Goal: Task Accomplishment & Management: Manage account settings

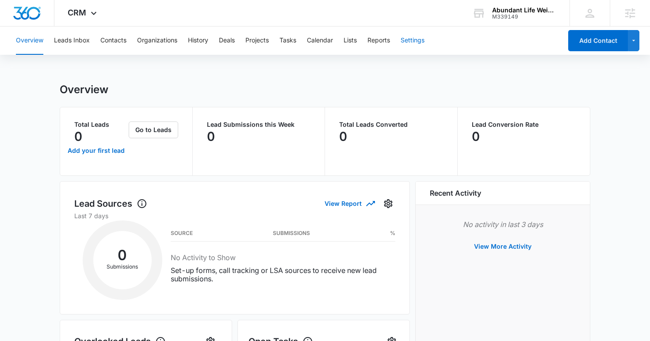
click at [418, 35] on button "Settings" at bounding box center [412, 41] width 24 height 28
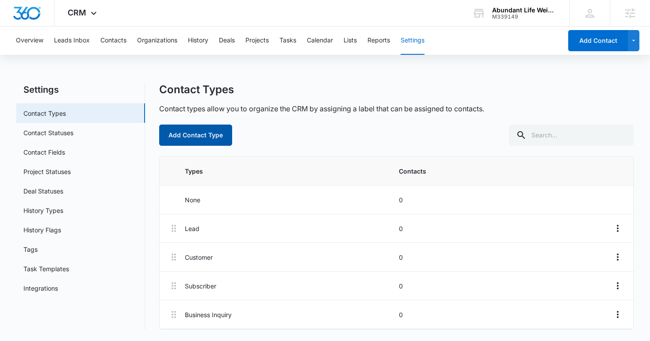
click at [199, 141] on button "Add Contact Type" at bounding box center [195, 135] width 73 height 21
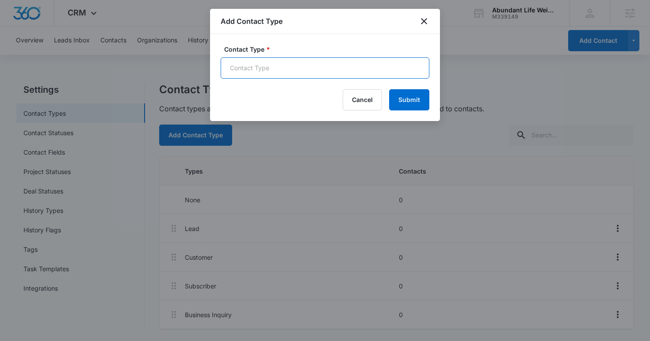
click at [266, 66] on input "Contact Type *" at bounding box center [325, 67] width 209 height 21
type input "Past Customers"
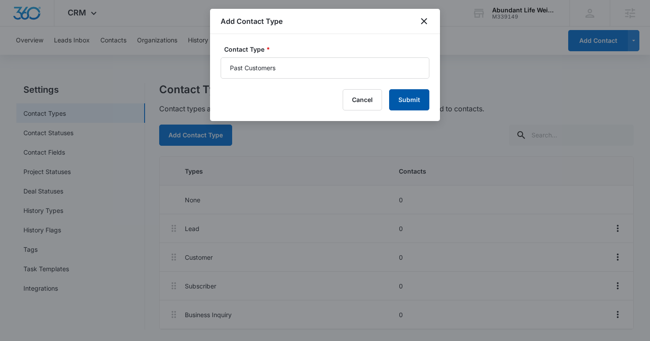
click at [400, 100] on button "Submit" at bounding box center [409, 99] width 40 height 21
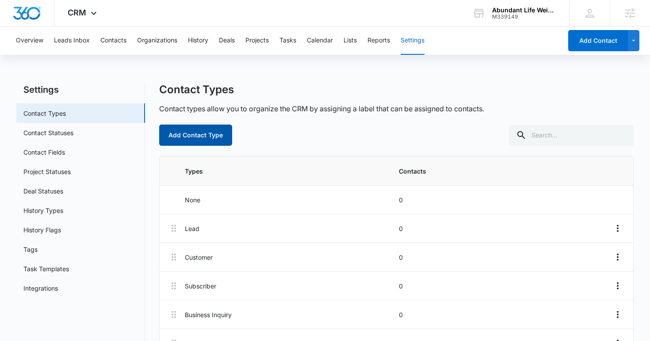
click at [198, 136] on button "Add Contact Type" at bounding box center [195, 135] width 73 height 21
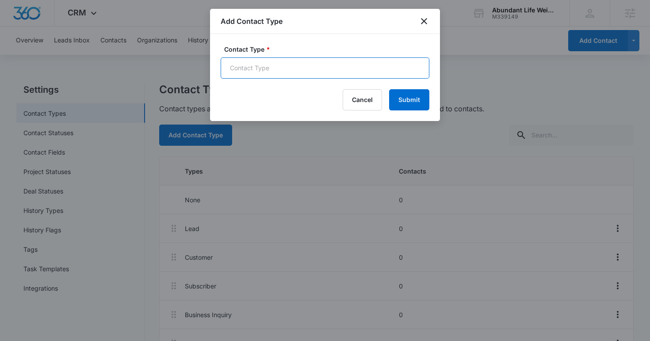
click at [236, 72] on input "Contact Type *" at bounding box center [325, 67] width 209 height 21
type input "WL Patient - No Sign Up"
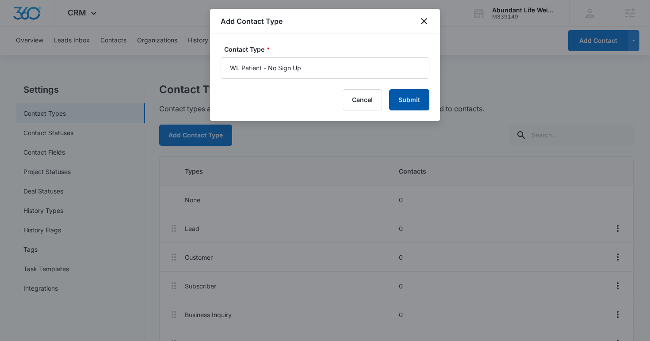
click at [424, 93] on button "Submit" at bounding box center [409, 99] width 40 height 21
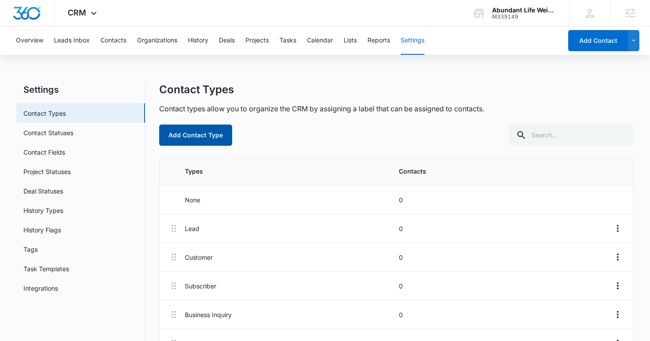
click at [198, 132] on button "Add Contact Type" at bounding box center [195, 135] width 73 height 21
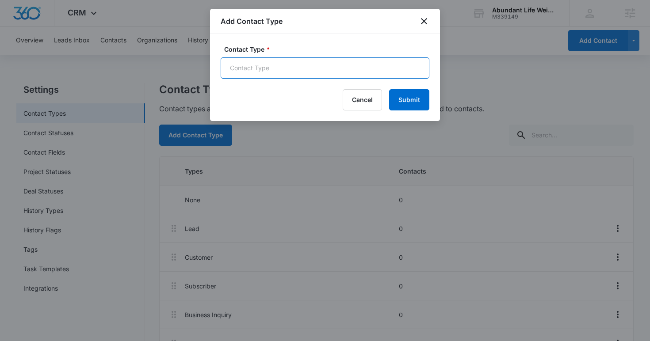
click at [258, 65] on input "Contact Type *" at bounding box center [325, 67] width 209 height 21
type input "Active Patient"
click at [389, 89] on button "Submit" at bounding box center [409, 99] width 40 height 21
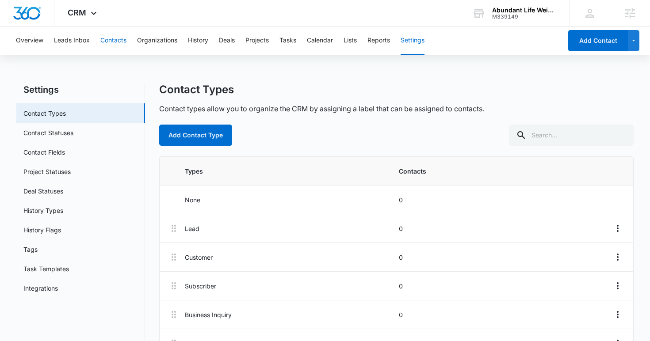
click at [122, 42] on button "Contacts" at bounding box center [113, 41] width 26 height 28
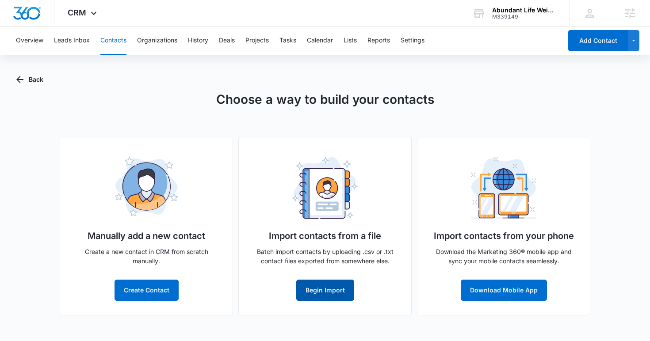
click at [312, 286] on button "Begin Import" at bounding box center [325, 290] width 58 height 21
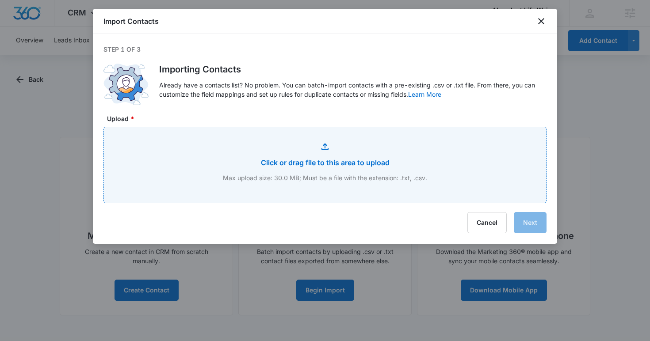
click at [314, 167] on input "Upload *" at bounding box center [325, 165] width 442 height 76
type input "C:\fakepath\Dr Filippini Master Patient List.csv"
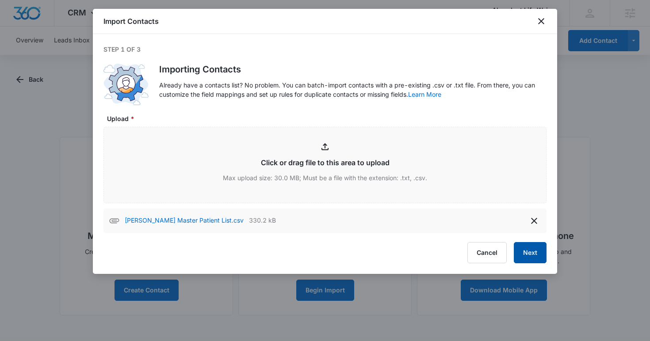
click at [523, 249] on button "Next" at bounding box center [530, 252] width 33 height 21
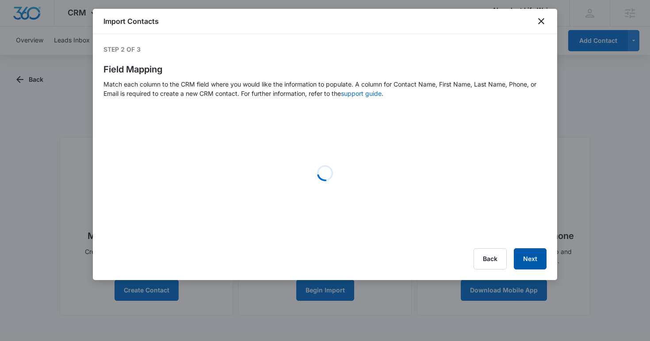
select select "name"
select select "185"
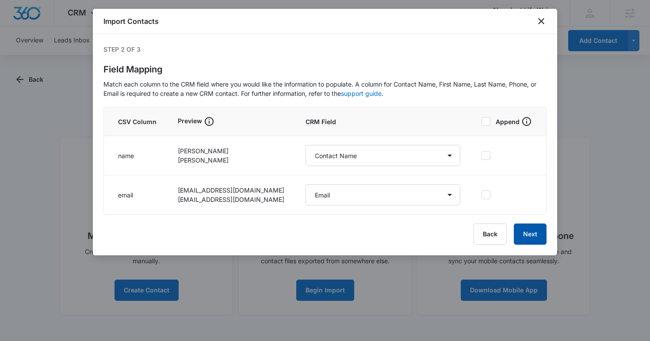
click at [525, 233] on button "Next" at bounding box center [530, 234] width 33 height 21
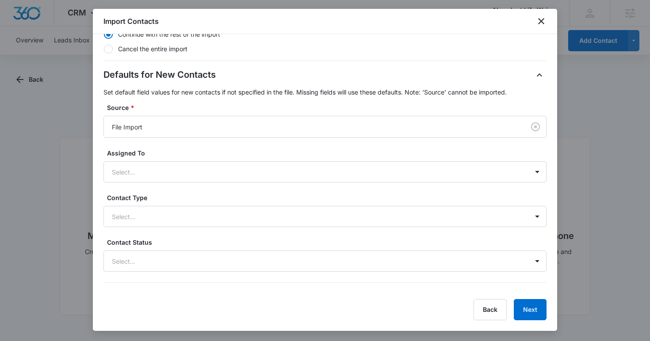
scroll to position [217, 0]
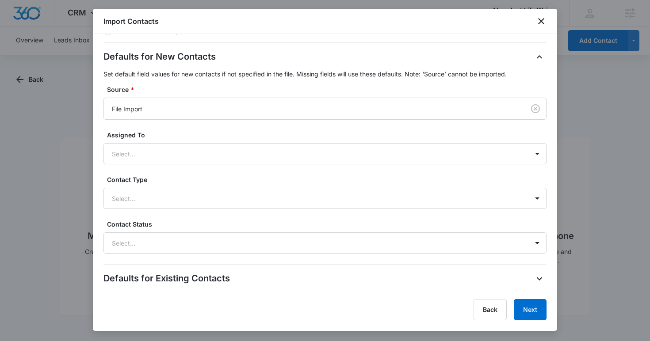
click at [235, 209] on div "Defaults for New Contacts Set default field values for new contacts if not spec…" at bounding box center [324, 152] width 443 height 204
click at [209, 201] on div at bounding box center [314, 198] width 405 height 11
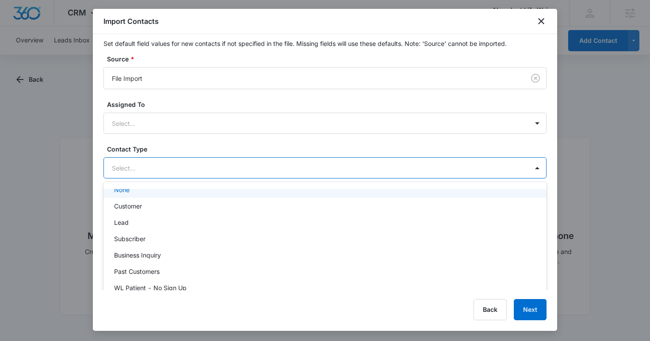
scroll to position [251, 0]
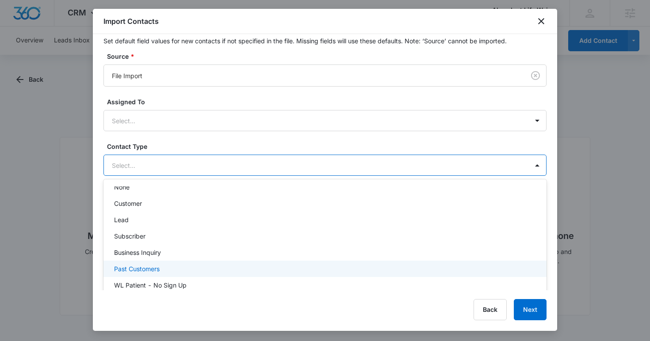
click at [196, 266] on div "Past Customers" at bounding box center [324, 268] width 420 height 9
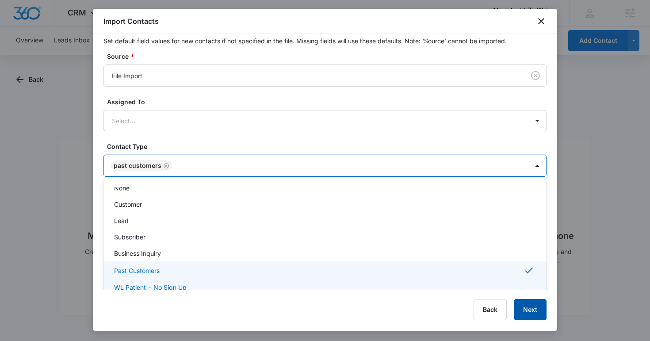
scroll to position [243, 0]
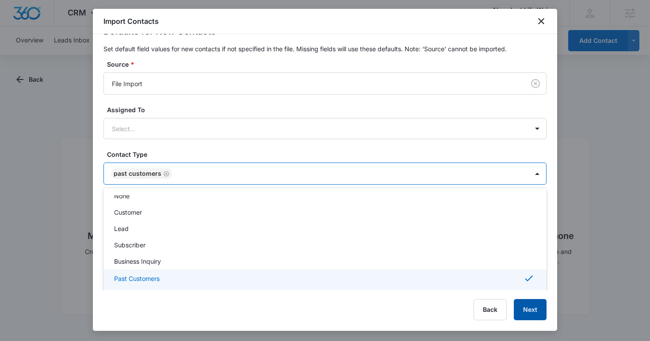
click at [525, 307] on button "Next" at bounding box center [530, 309] width 33 height 21
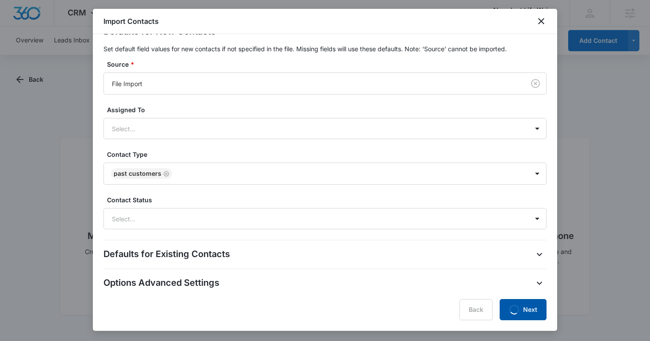
scroll to position [0, 0]
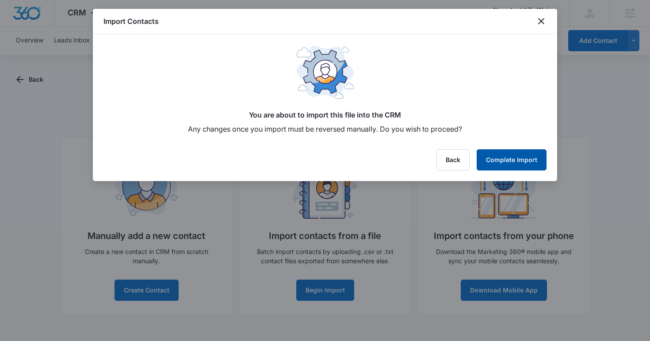
click at [509, 161] on button "Complete Import" at bounding box center [511, 159] width 70 height 21
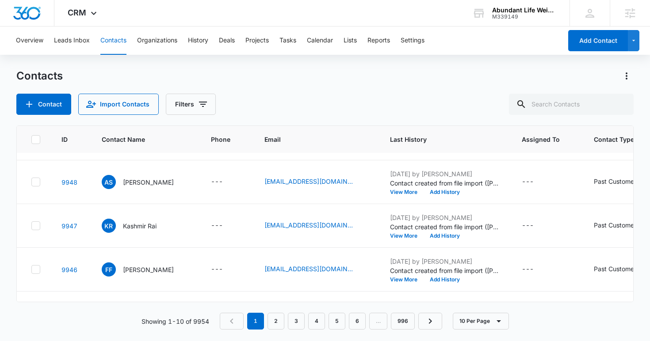
scroll to position [258, 0]
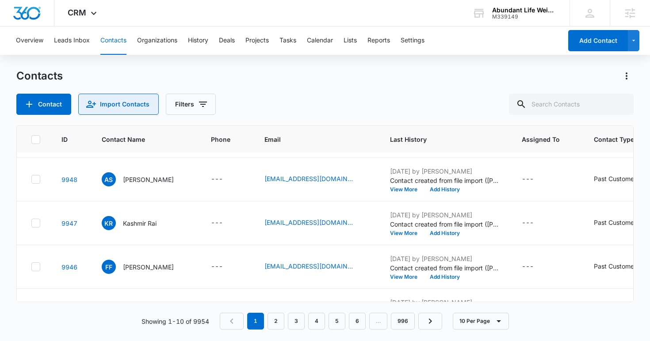
click at [127, 101] on button "Import Contacts" at bounding box center [118, 104] width 80 height 21
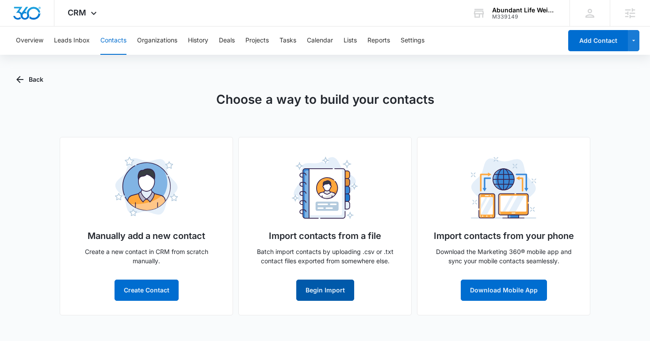
click at [331, 293] on button "Begin Import" at bounding box center [325, 290] width 58 height 21
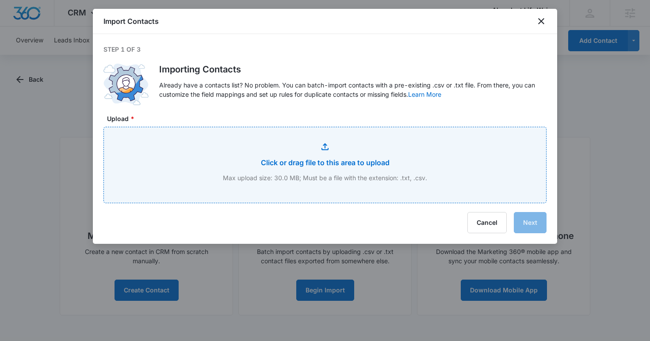
click at [286, 137] on input "Upload *" at bounding box center [325, 165] width 442 height 76
type input "C:\fakepath\ALHW WL - Completed appointment_Did not purchase.csv"
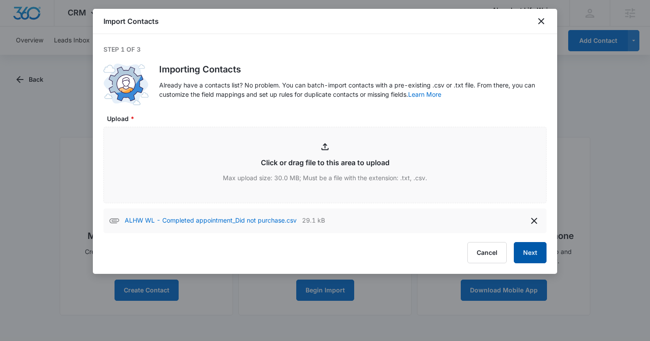
click at [532, 253] on button "Next" at bounding box center [530, 252] width 33 height 21
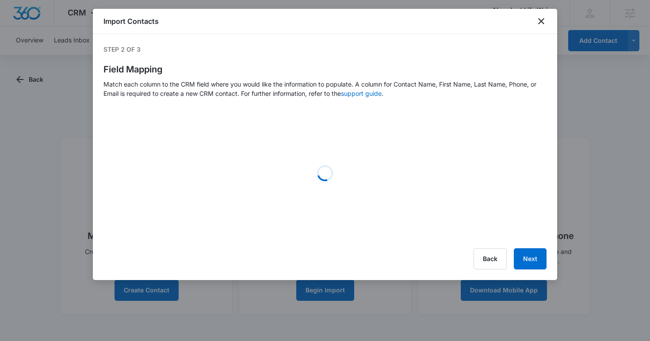
select select "name"
select select "185"
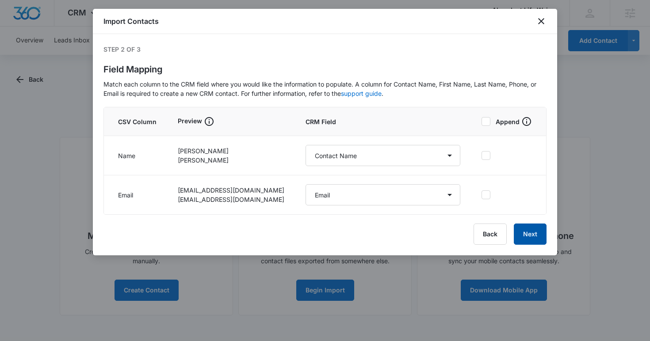
click at [531, 240] on button "Next" at bounding box center [530, 234] width 33 height 21
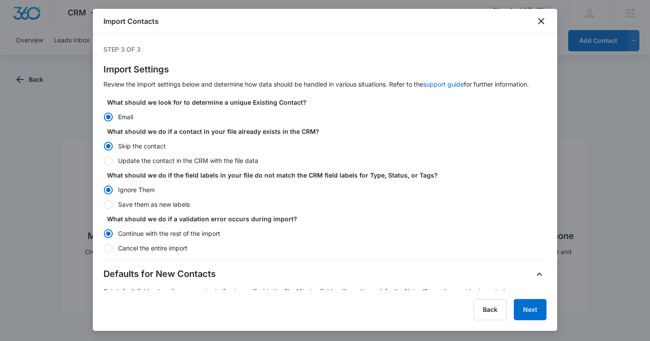
scroll to position [242, 0]
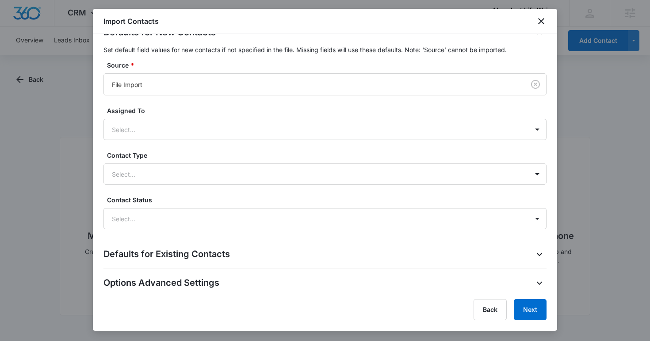
click at [185, 186] on div "Defaults for New Contacts Set default field values for new contacts if not spec…" at bounding box center [324, 128] width 443 height 204
click at [187, 181] on div "Select..." at bounding box center [316, 174] width 424 height 20
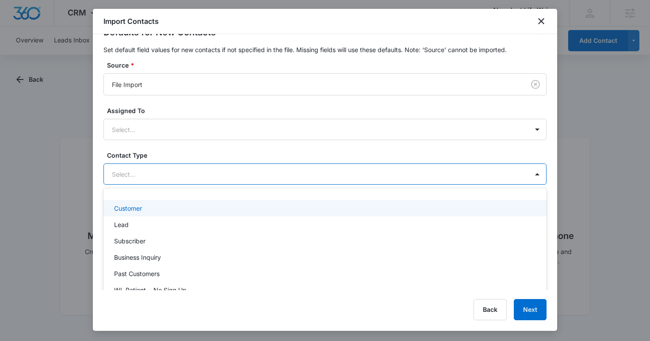
scroll to position [275, 0]
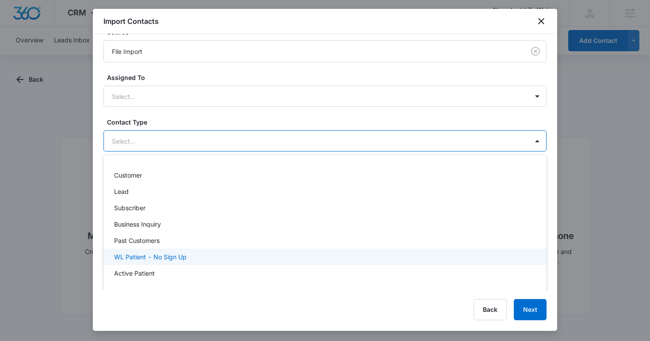
click at [201, 257] on div "WL Patient - No Sign Up" at bounding box center [324, 256] width 420 height 9
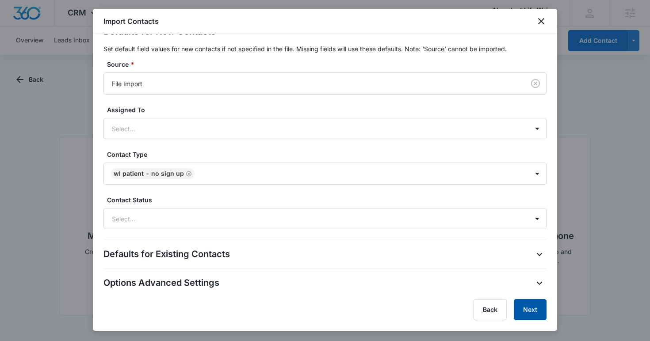
scroll to position [243, 0]
click at [525, 308] on button "Next" at bounding box center [530, 309] width 33 height 21
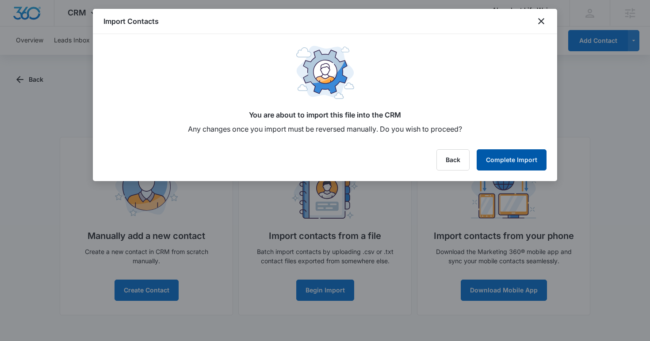
click at [500, 161] on button "Complete Import" at bounding box center [511, 159] width 70 height 21
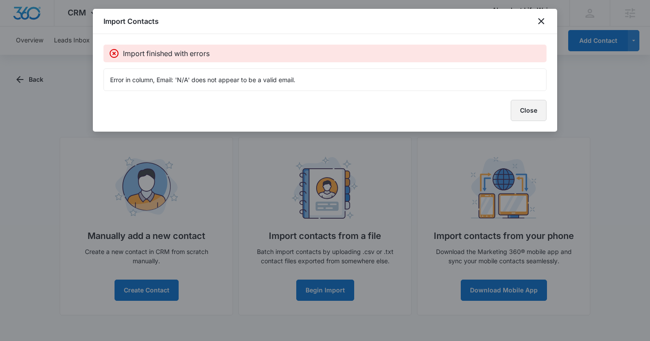
click at [523, 119] on button "Close" at bounding box center [528, 110] width 36 height 21
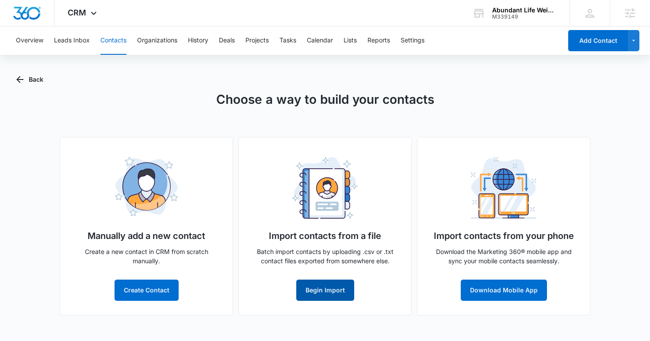
click at [311, 284] on button "Begin Import" at bounding box center [325, 290] width 58 height 21
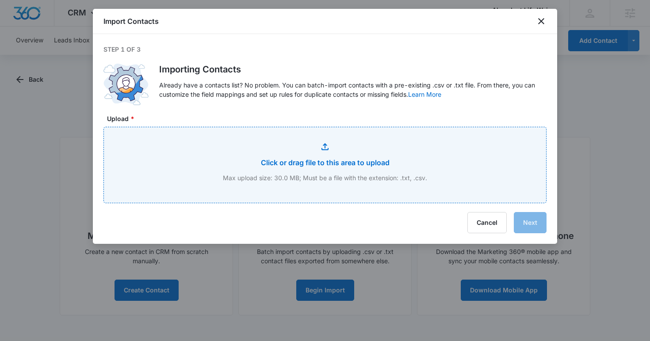
click at [299, 158] on input "Upload *" at bounding box center [325, 165] width 442 height 76
type input "C:\fakepath\ALWL Active List.csv"
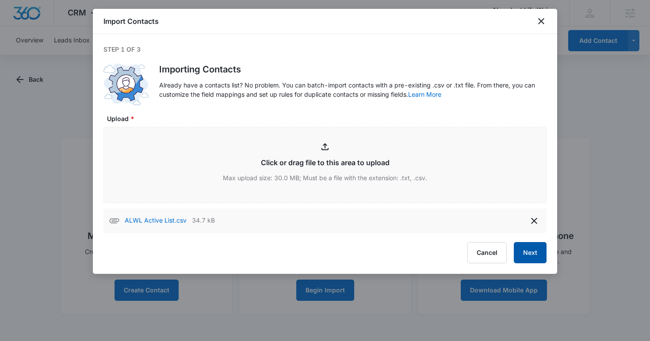
click at [524, 251] on button "Next" at bounding box center [530, 252] width 33 height 21
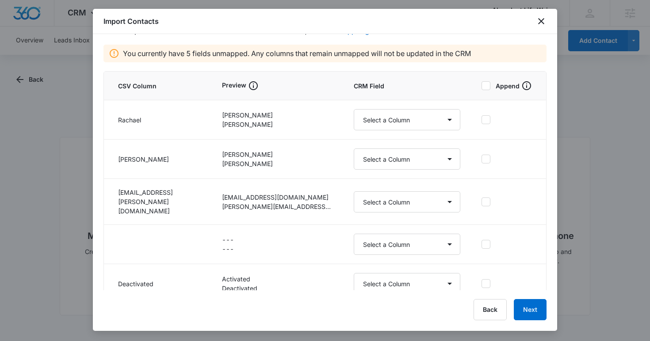
scroll to position [69, 0]
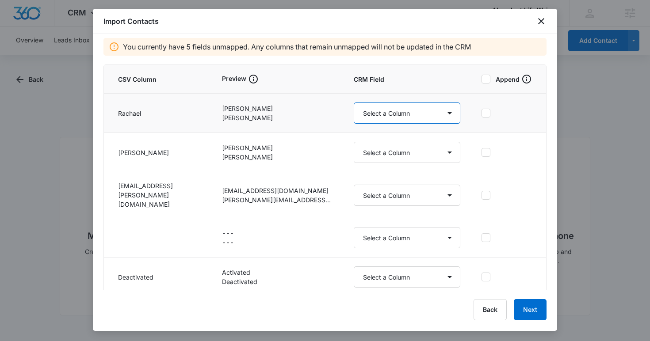
click at [354, 114] on select "Select a Column Address/City Address/Country Address/State Address/Street Addre…" at bounding box center [407, 113] width 107 height 21
select select "78"
click at [354, 103] on select "Select a Column Address/City Address/Country Address/State Address/Street Addre…" at bounding box center [407, 113] width 107 height 21
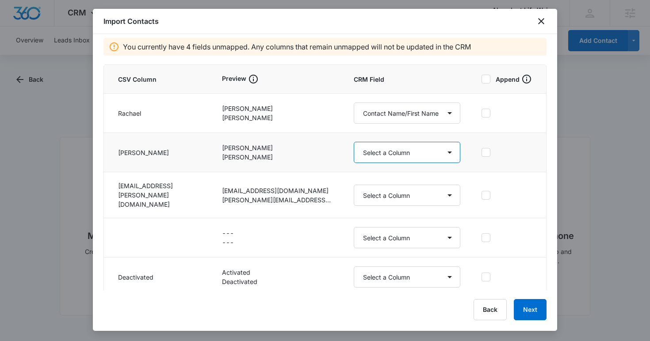
click at [354, 157] on select "Select a Column Address/City Address/Country Address/State Address/Street Addre…" at bounding box center [407, 152] width 107 height 21
select select "79"
click at [354, 142] on select "Select a Column Address/City Address/Country Address/State Address/Street Addre…" at bounding box center [407, 152] width 107 height 21
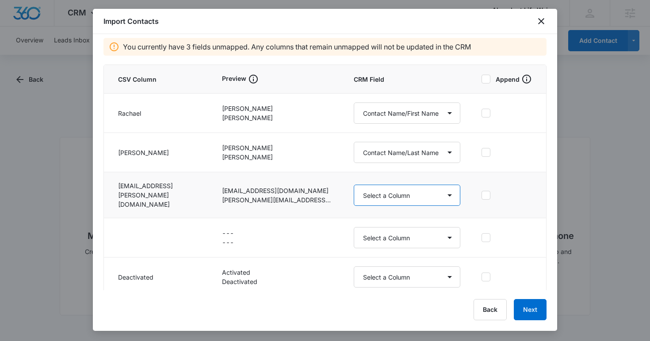
click at [354, 197] on select "Select a Column Address/City Address/Country Address/State Address/Street Addre…" at bounding box center [407, 195] width 107 height 21
select select "185"
click at [354, 185] on select "Select a Column Address/City Address/Country Address/State Address/Street Addre…" at bounding box center [407, 195] width 107 height 21
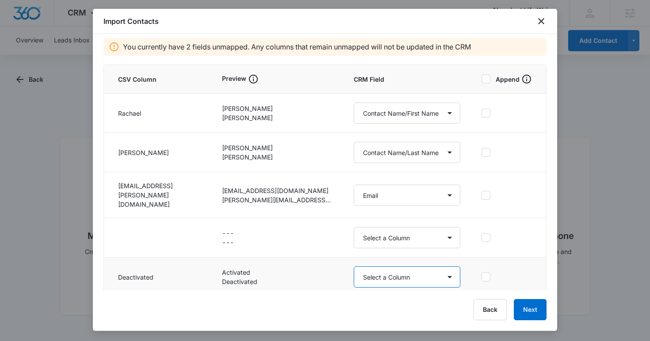
click at [354, 266] on select "Select a Column Address/City Address/Country Address/State Address/Street Addre…" at bounding box center [407, 276] width 107 height 21
select select "300"
click at [354, 266] on select "Select a Column Address/City Address/Country Address/State Address/Street Addre…" at bounding box center [407, 276] width 107 height 21
click at [525, 308] on button "Next" at bounding box center [530, 309] width 33 height 21
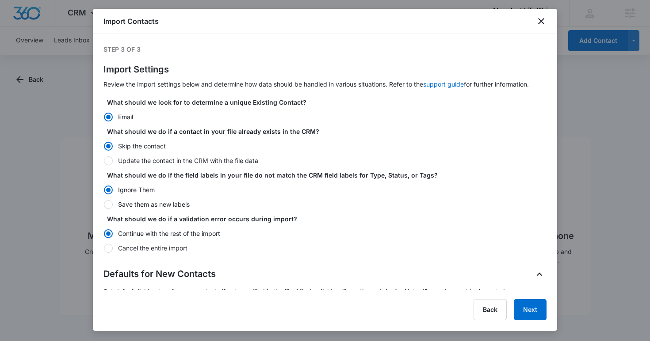
scroll to position [242, 0]
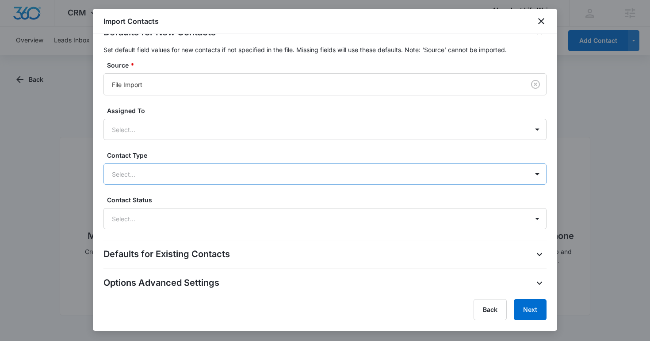
click at [302, 170] on div at bounding box center [314, 174] width 405 height 11
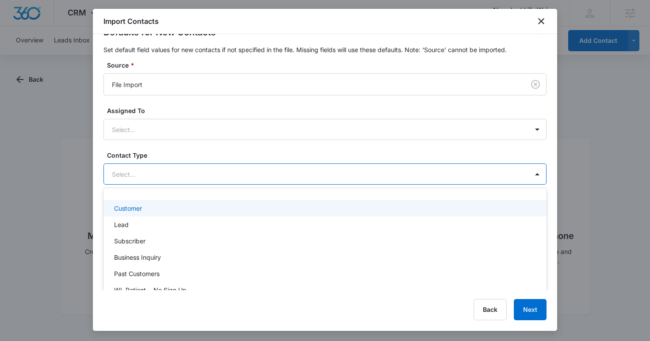
scroll to position [275, 0]
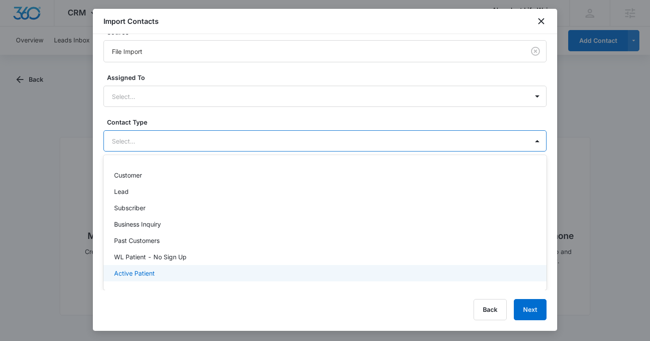
click at [260, 270] on div "Active Patient" at bounding box center [324, 273] width 420 height 9
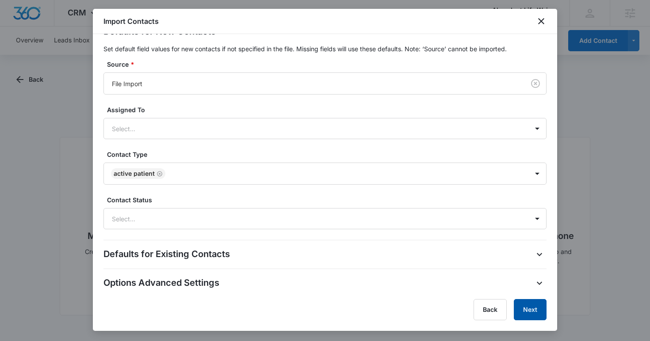
scroll to position [243, 0]
click at [533, 311] on button "Next" at bounding box center [530, 309] width 33 height 21
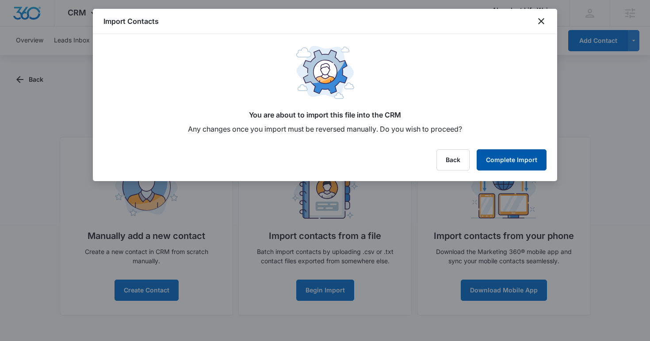
click at [533, 160] on button "Complete Import" at bounding box center [511, 159] width 70 height 21
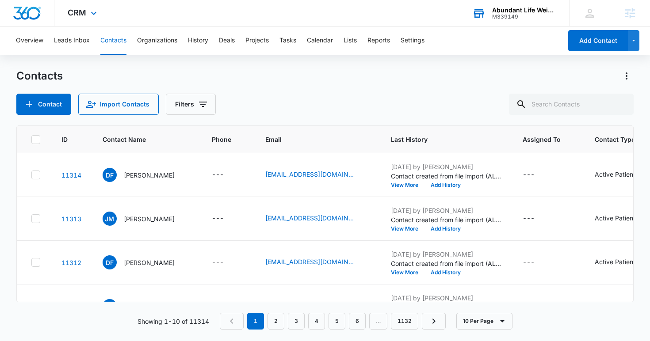
click at [549, 10] on div "Abundant Life Weight Loss" at bounding box center [524, 10] width 65 height 7
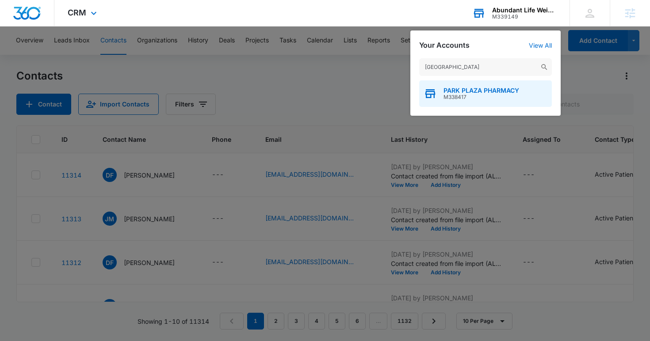
type input "park plaza"
click at [465, 95] on span "M338417" at bounding box center [481, 97] width 76 height 6
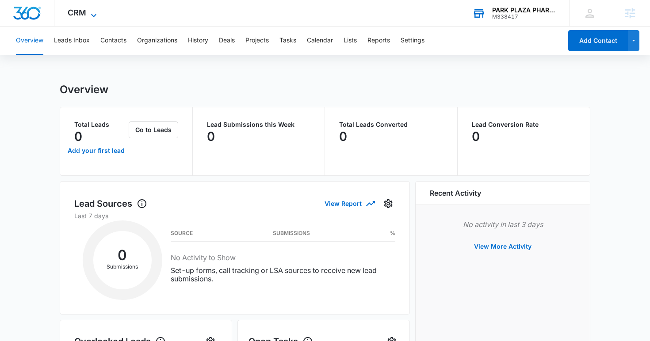
click at [80, 9] on span "CRM" at bounding box center [77, 12] width 19 height 9
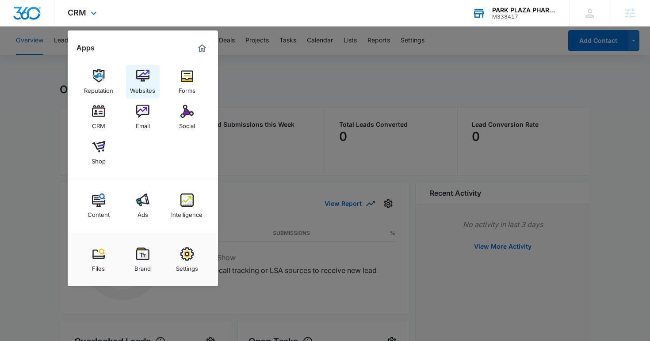
click at [140, 76] on img at bounding box center [142, 75] width 13 height 13
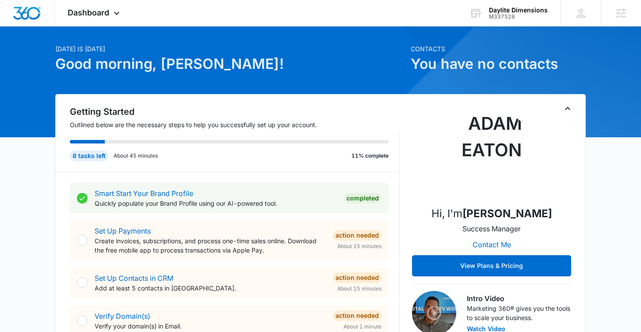
scroll to position [26, 0]
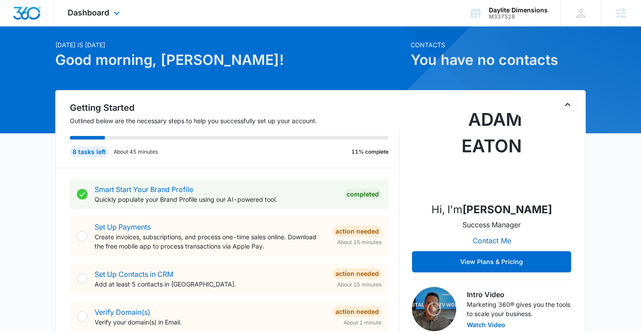
click at [110, 18] on div "Dashboard Apps Reputation Websites Forms CRM Email Social Shop Content Ads Inte…" at bounding box center [94, 13] width 81 height 26
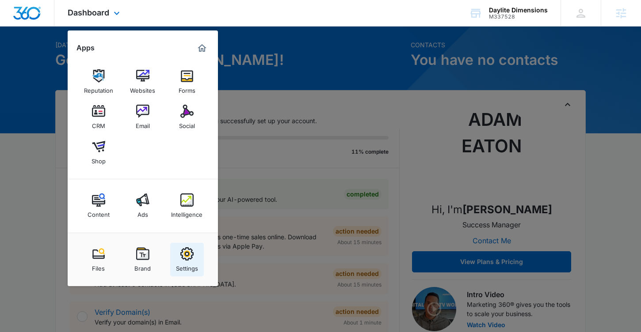
click at [192, 253] on img at bounding box center [186, 253] width 13 height 13
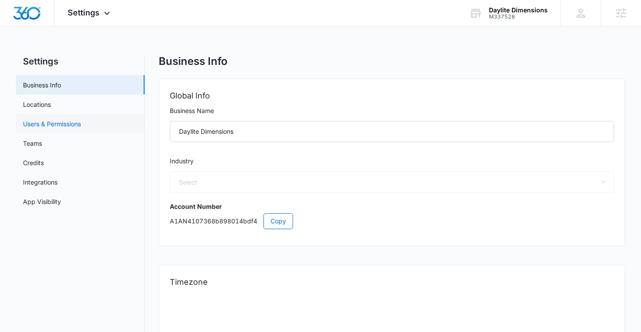
select select "4"
click at [77, 119] on link "Users & Permissions" at bounding box center [52, 123] width 58 height 9
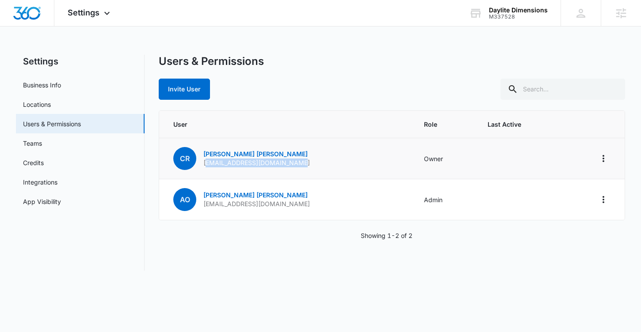
drag, startPoint x: 207, startPoint y: 164, endPoint x: 298, endPoint y: 171, distance: 91.3
click at [298, 171] on td "CR [PERSON_NAME] [EMAIL_ADDRESS][DOMAIN_NAME]" at bounding box center [286, 158] width 254 height 41
click at [31, 15] on img "Dashboard" at bounding box center [27, 13] width 28 height 13
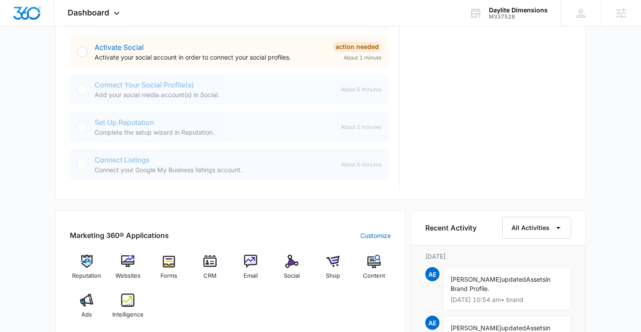
scroll to position [369, 0]
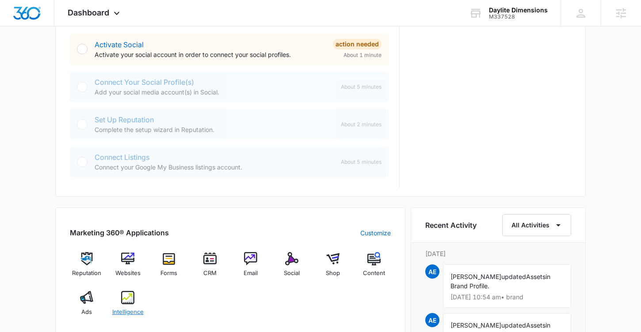
click at [130, 295] on img at bounding box center [127, 297] width 13 height 13
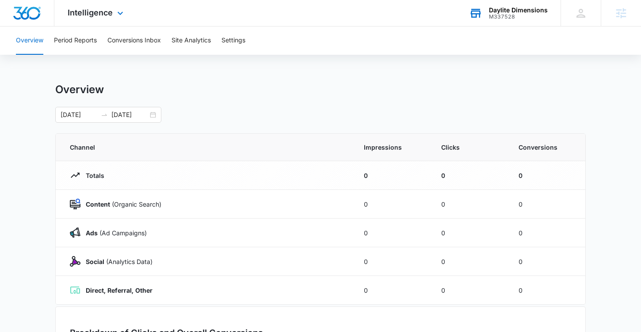
click at [478, 18] on icon at bounding box center [475, 13] width 13 height 13
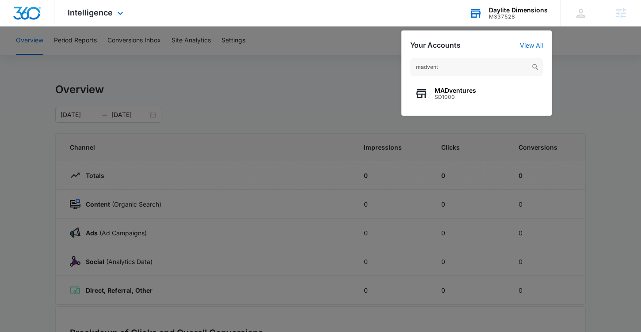
type input "madvent"
click at [489, 104] on div "MADventures SD1000" at bounding box center [476, 93] width 133 height 27
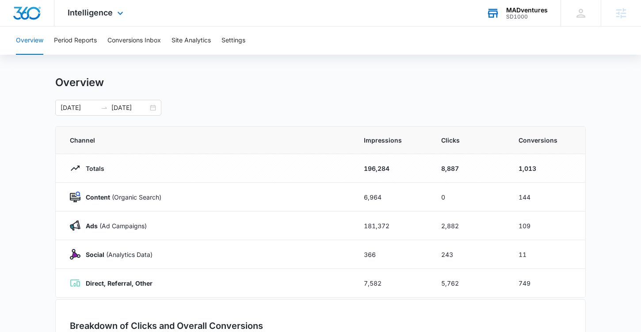
scroll to position [9, 0]
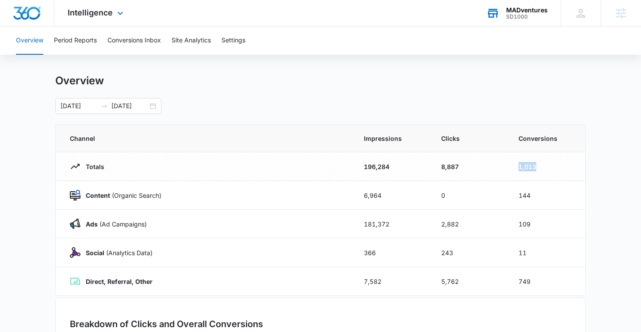
drag, startPoint x: 555, startPoint y: 166, endPoint x: 510, endPoint y: 166, distance: 44.2
click at [510, 166] on td "1,013" at bounding box center [546, 166] width 77 height 29
drag, startPoint x: 85, startPoint y: 194, endPoint x: 203, endPoint y: 191, distance: 117.6
click at [203, 191] on div "Content (Organic Search)" at bounding box center [206, 195] width 273 height 11
drag, startPoint x: 113, startPoint y: 218, endPoint x: 179, endPoint y: 217, distance: 66.3
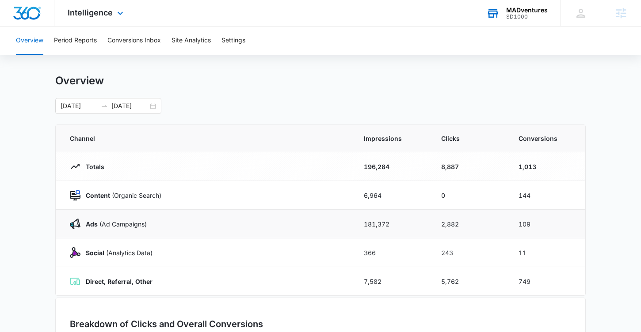
click at [179, 217] on td "Ads ([PERSON_NAME])" at bounding box center [204, 224] width 297 height 29
drag, startPoint x: 85, startPoint y: 255, endPoint x: 192, endPoint y: 260, distance: 106.6
click at [192, 260] on td "Social (Analytics Data)" at bounding box center [204, 253] width 297 height 29
click at [88, 285] on strong "Direct, Referral, Other" at bounding box center [119, 282] width 67 height 8
drag, startPoint x: 88, startPoint y: 285, endPoint x: 145, endPoint y: 284, distance: 56.6
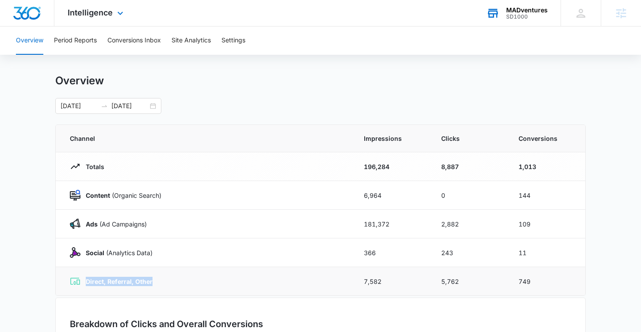
click at [145, 284] on strong "Direct, Referral, Other" at bounding box center [119, 282] width 67 height 8
drag, startPoint x: 536, startPoint y: 251, endPoint x: 486, endPoint y: 251, distance: 49.5
click at [487, 251] on tr "Social (Analytics Data) 366 243 11" at bounding box center [320, 253] width 529 height 29
click at [205, 36] on button "Site Analytics" at bounding box center [190, 41] width 39 height 28
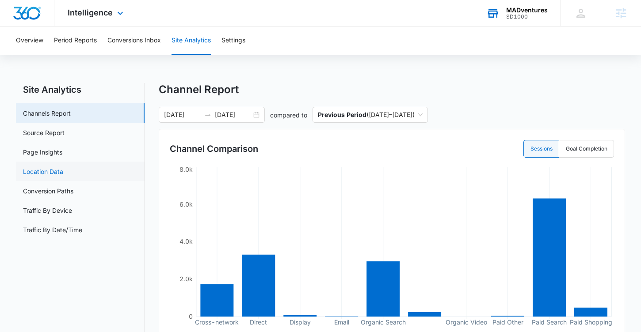
click at [63, 169] on link "Location Data" at bounding box center [43, 171] width 40 height 9
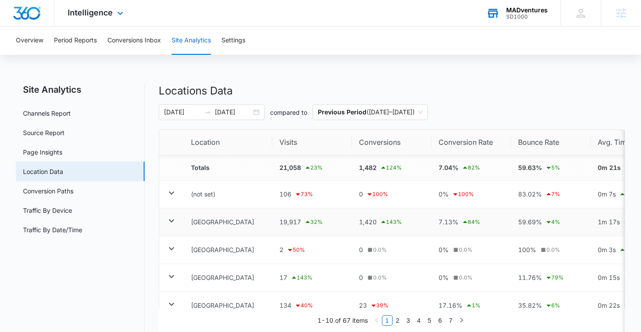
click at [173, 217] on icon at bounding box center [171, 221] width 11 height 11
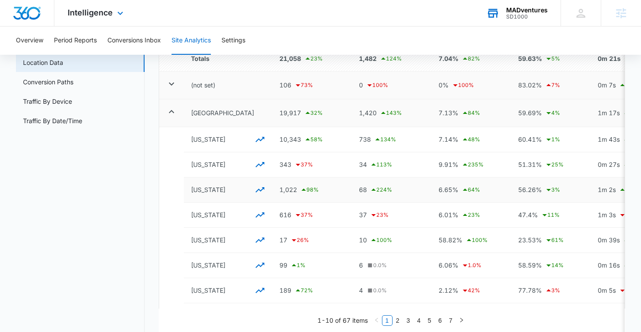
scroll to position [110, 0]
click at [257, 166] on icon "button" at bounding box center [260, 164] width 11 height 11
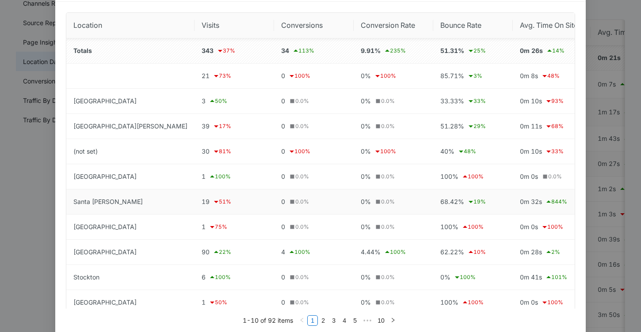
scroll to position [42, 0]
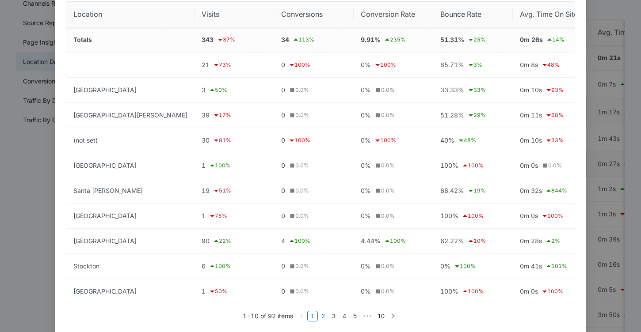
click at [324, 317] on link "2" at bounding box center [323, 317] width 10 height 10
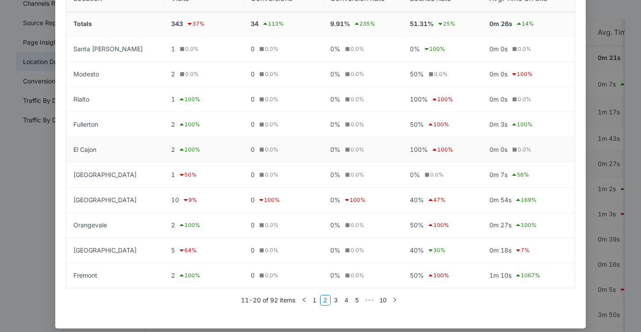
scroll to position [65, 0]
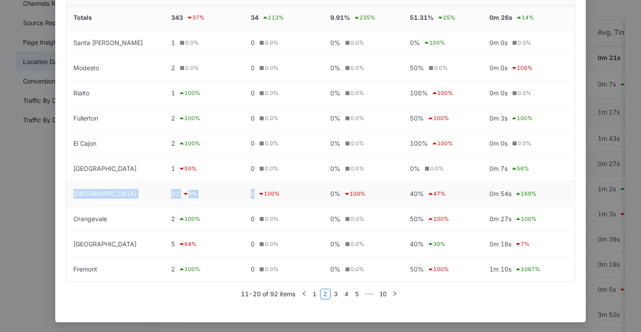
drag, startPoint x: 72, startPoint y: 192, endPoint x: 275, endPoint y: 198, distance: 202.5
click at [275, 198] on tr "[GEOGRAPHIC_DATA] 10 9 % 0 100 % 0% 100 % 40% 47 % 0m 54s 169 %" at bounding box center [320, 194] width 508 height 25
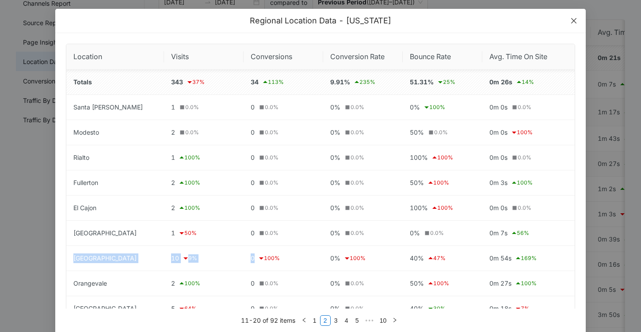
click at [574, 22] on icon "close" at bounding box center [573, 20] width 7 height 7
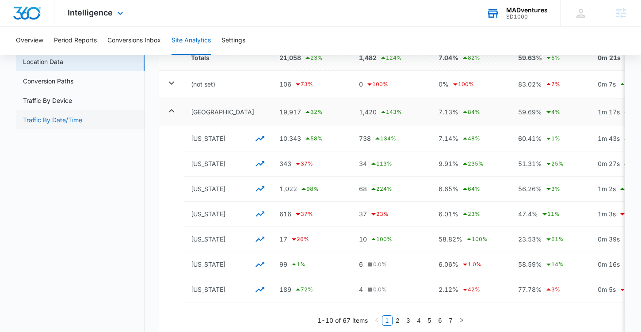
click at [67, 125] on link "Traffic By Date/Time" at bounding box center [52, 119] width 59 height 9
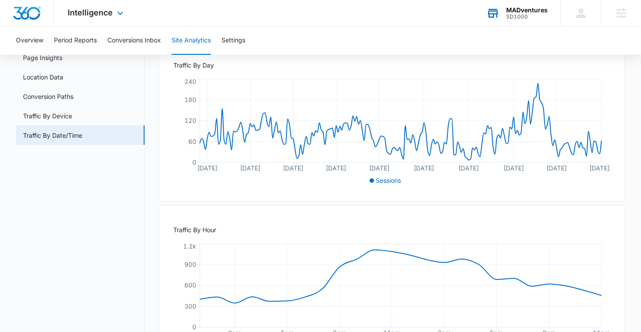
scroll to position [97, 0]
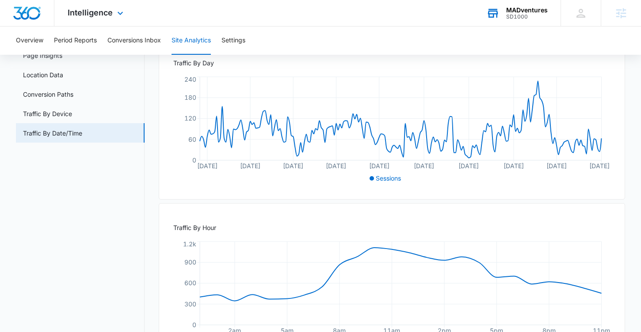
click at [36, 14] on img "Dashboard" at bounding box center [27, 13] width 28 height 13
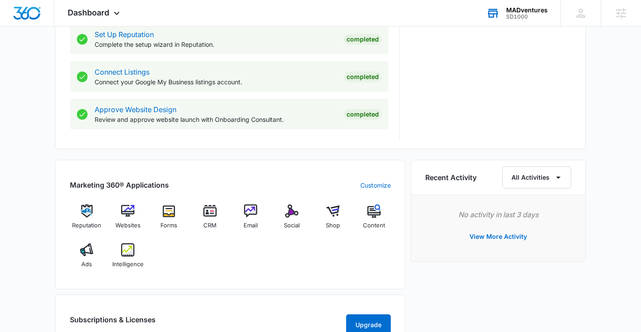
scroll to position [455, 0]
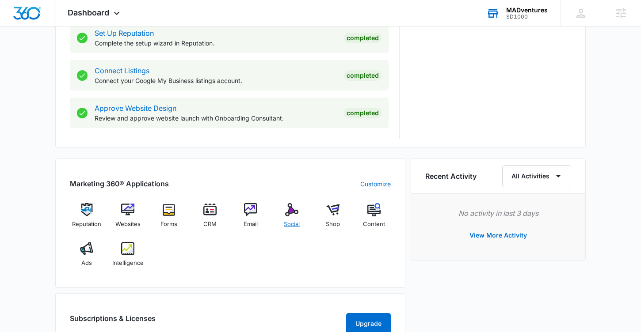
click at [292, 227] on span "Social" at bounding box center [292, 224] width 16 height 9
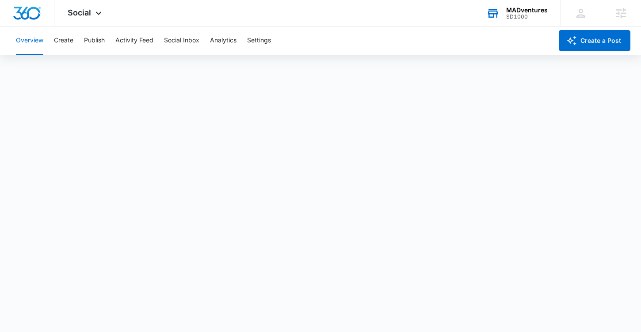
click at [527, 7] on div "MADventures" at bounding box center [527, 10] width 42 height 7
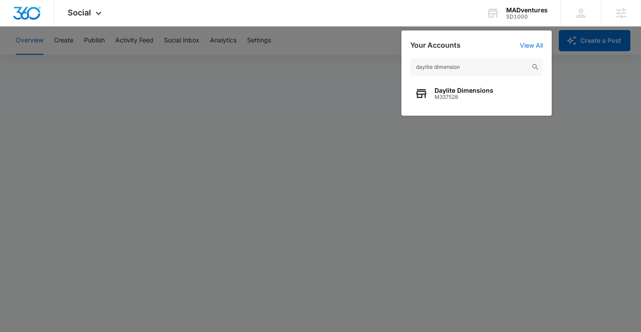
type input "daylite dimension"
click at [534, 86] on div "Daylite Dimensions M337528" at bounding box center [476, 93] width 133 height 27
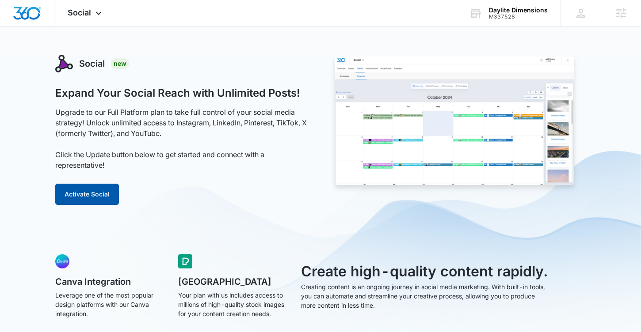
click at [89, 197] on button "Activate Social" at bounding box center [87, 194] width 64 height 21
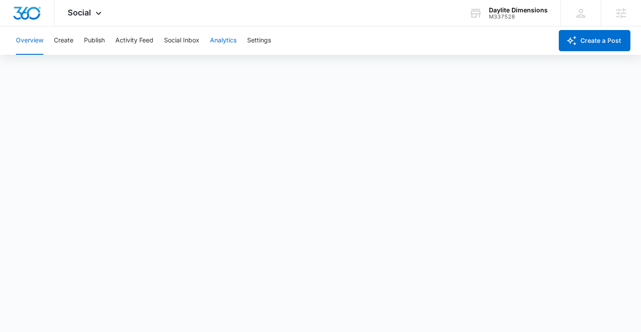
click at [215, 48] on button "Analytics" at bounding box center [223, 41] width 27 height 28
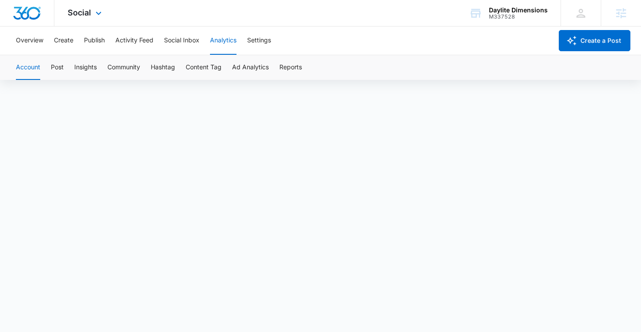
click at [40, 18] on img "Dashboard" at bounding box center [27, 13] width 28 height 13
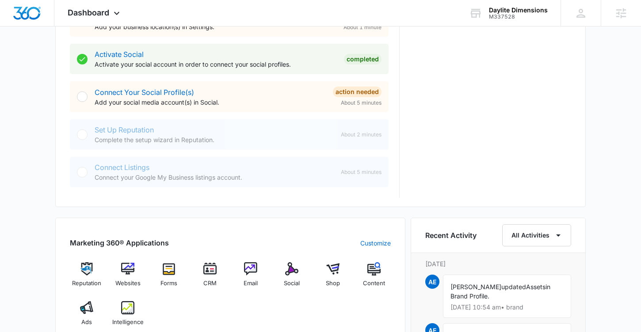
scroll to position [361, 0]
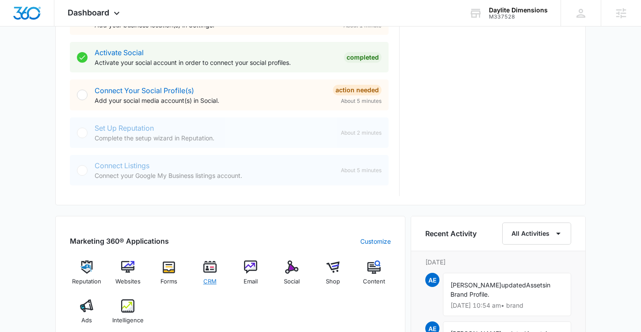
click at [209, 273] on img at bounding box center [209, 267] width 13 height 13
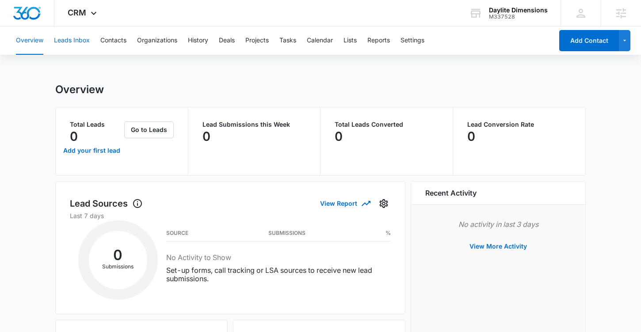
click at [84, 44] on button "Leads Inbox" at bounding box center [72, 41] width 36 height 28
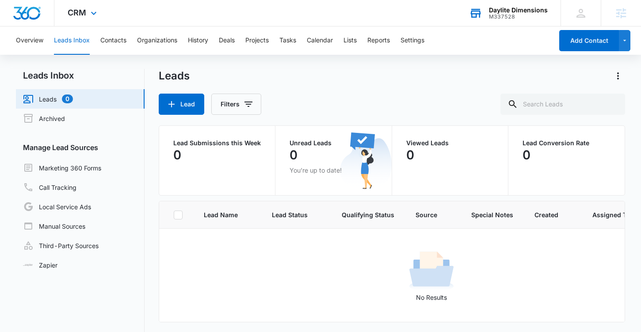
click at [532, 12] on div "Daylite Dimensions" at bounding box center [518, 10] width 59 height 7
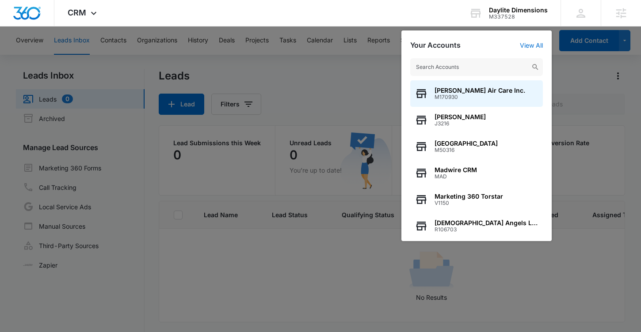
click at [523, 62] on input "text" at bounding box center [476, 67] width 133 height 18
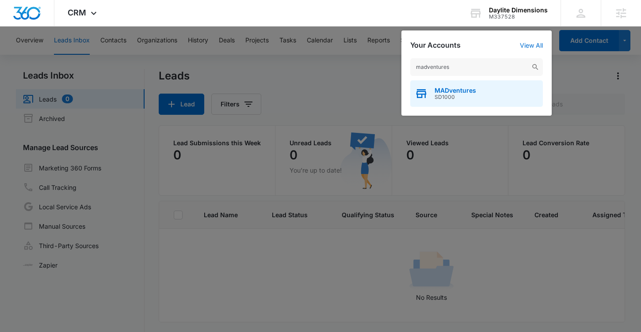
type input "madventures"
click at [534, 98] on div "MADventures SD1000" at bounding box center [476, 93] width 133 height 27
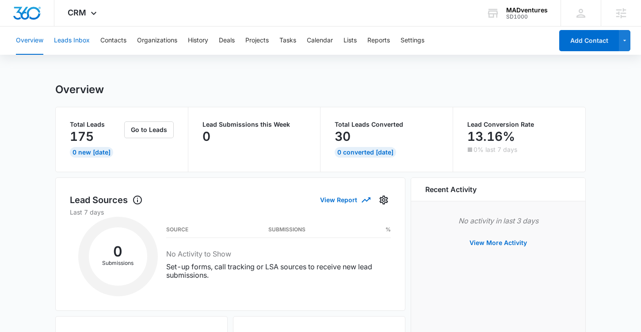
click at [88, 45] on button "Leads Inbox" at bounding box center [72, 41] width 36 height 28
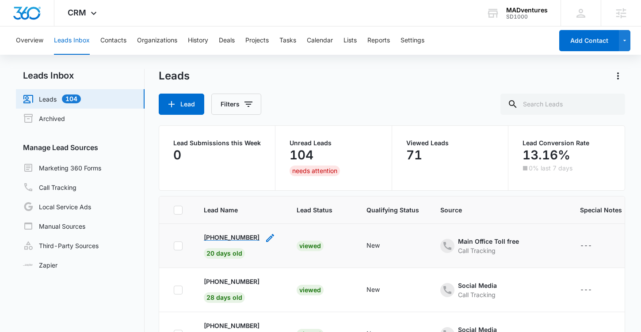
click at [223, 236] on p "[PHONE_NUMBER]" at bounding box center [232, 237] width 56 height 9
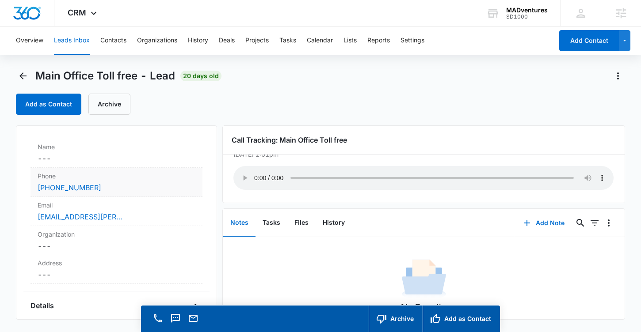
scroll to position [71, 0]
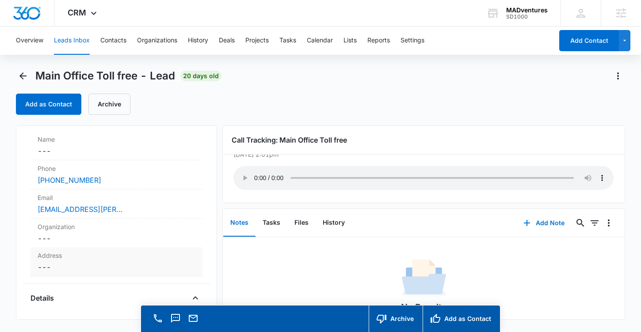
click at [84, 262] on dd "Cancel Save Changes ---" at bounding box center [117, 267] width 158 height 11
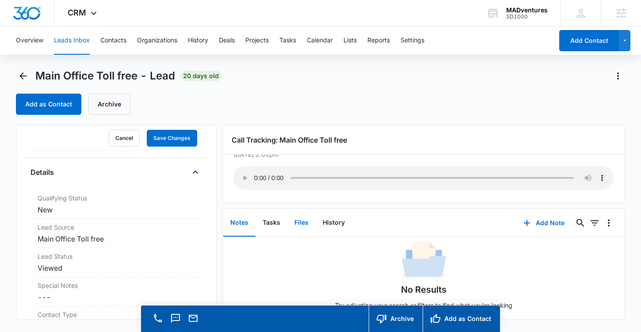
scroll to position [25, 0]
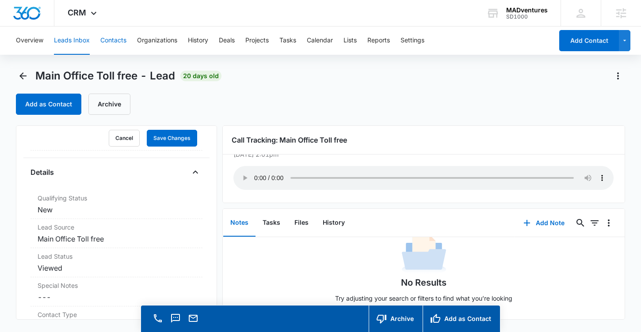
click at [117, 53] on button "Contacts" at bounding box center [113, 41] width 26 height 28
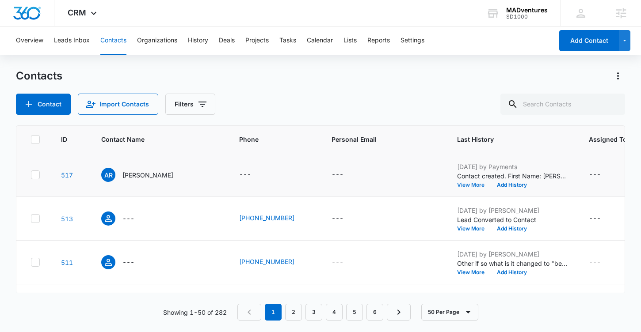
click at [478, 183] on button "View More" at bounding box center [474, 185] width 34 height 5
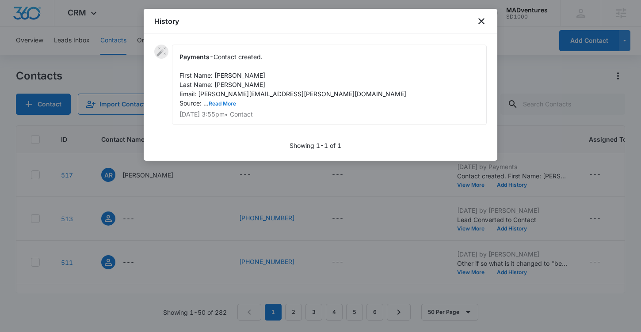
click at [216, 103] on button "Read More" at bounding box center [222, 103] width 27 height 5
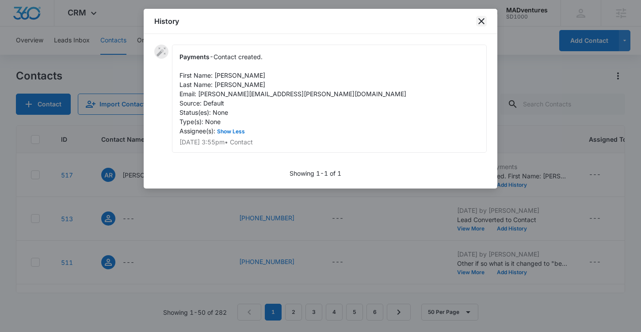
click at [484, 22] on icon "close" at bounding box center [481, 21] width 11 height 11
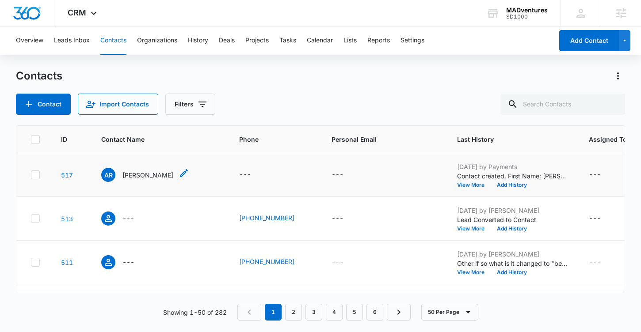
click at [151, 176] on p "[PERSON_NAME]" at bounding box center [147, 175] width 51 height 9
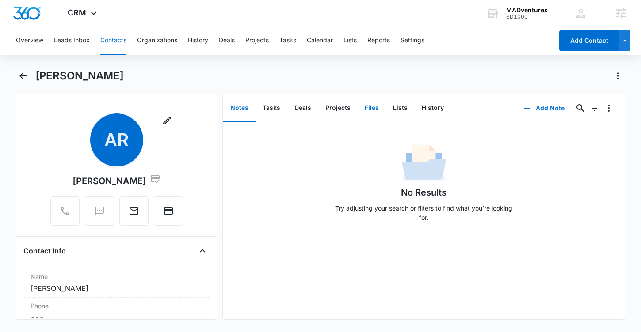
click at [368, 113] on button "Files" at bounding box center [372, 108] width 28 height 27
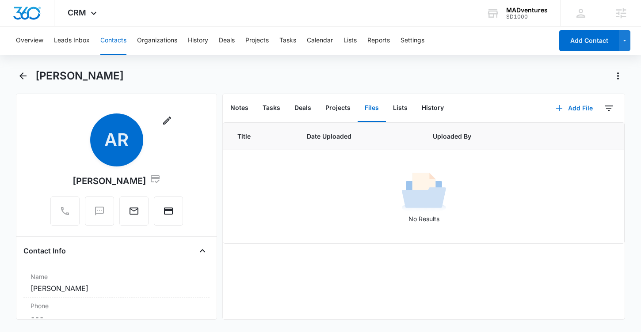
click at [586, 100] on button "Add File" at bounding box center [574, 108] width 55 height 21
click at [23, 76] on icon "Back" at bounding box center [22, 75] width 7 height 7
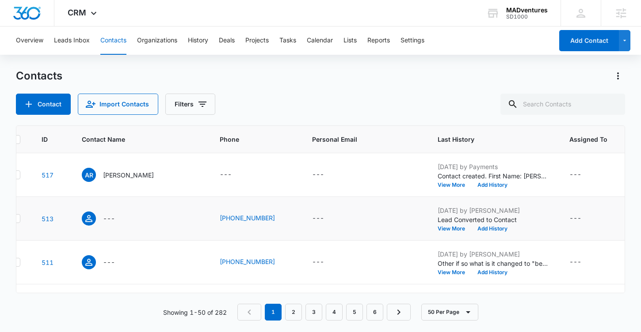
scroll to position [0, 25]
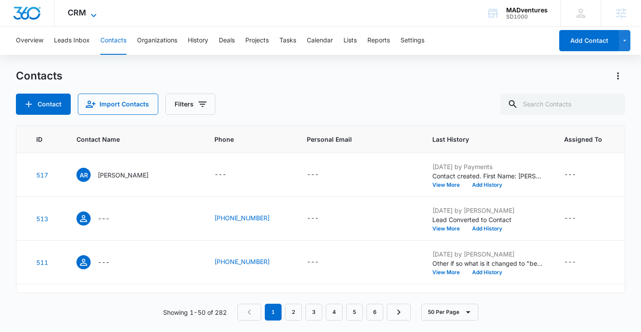
click at [76, 17] on div "CRM Apps Reputation Websites Forms CRM Email Social Shop Content Ads Intelligen…" at bounding box center [83, 13] width 58 height 26
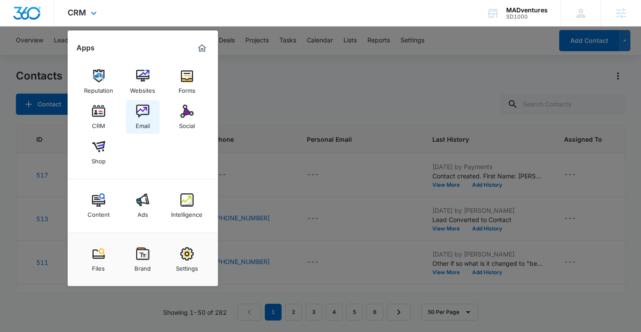
click at [143, 112] on img at bounding box center [142, 111] width 13 height 13
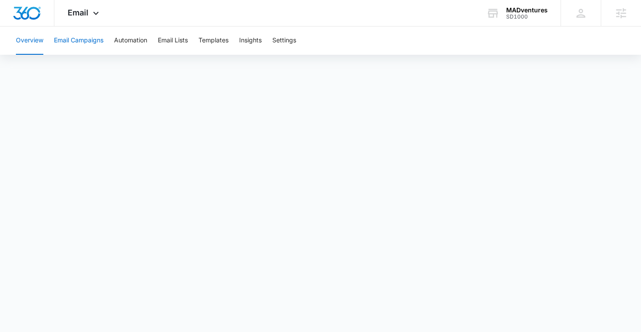
click at [95, 44] on button "Email Campaigns" at bounding box center [78, 41] width 49 height 28
click at [214, 42] on button "Templates" at bounding box center [213, 41] width 30 height 28
click at [135, 40] on button "Automation" at bounding box center [130, 41] width 33 height 28
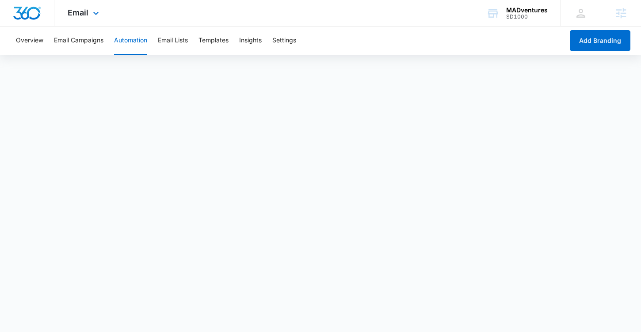
click at [31, 14] on img "Dashboard" at bounding box center [27, 13] width 28 height 13
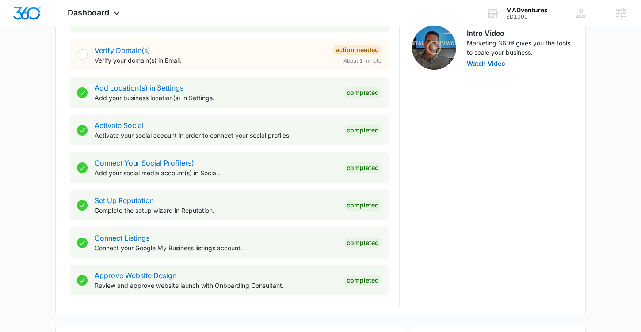
scroll to position [406, 0]
